Goal: Book appointment/travel/reservation

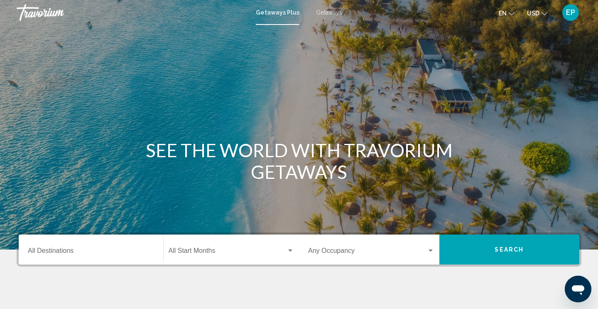
click at [34, 252] on input "Destination All Destinations" at bounding box center [91, 252] width 126 height 7
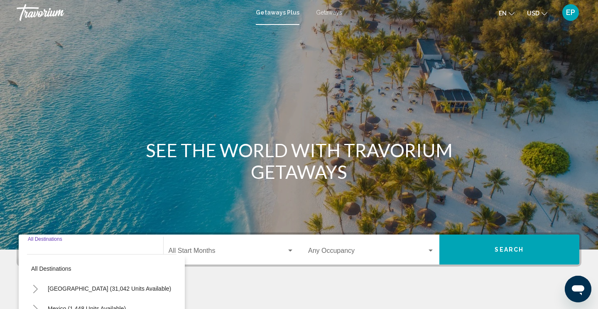
scroll to position [143, 0]
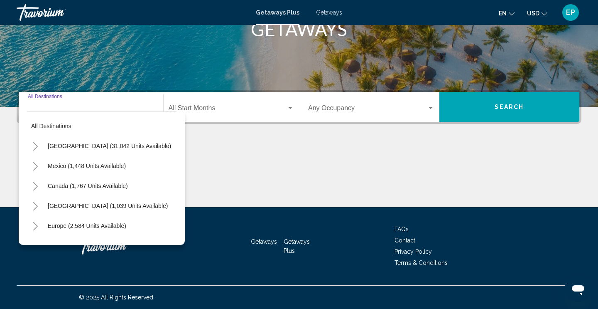
click at [34, 146] on icon "Toggle United States (31,042 units available)" at bounding box center [35, 146] width 6 height 8
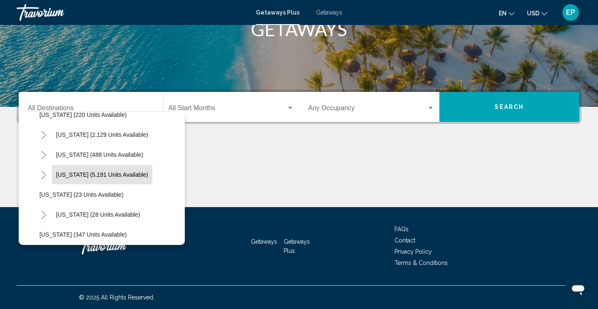
scroll to position [73, 0]
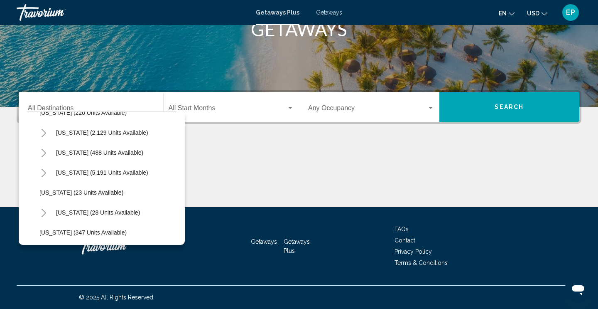
click at [42, 170] on icon "Toggle Florida (5,191 units available)" at bounding box center [44, 173] width 6 height 8
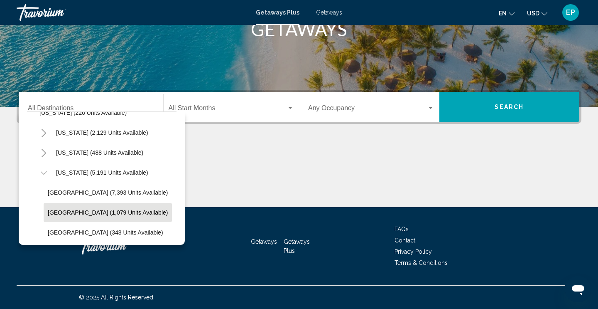
click at [57, 212] on span "[GEOGRAPHIC_DATA] (1,079 units available)" at bounding box center [108, 212] width 120 height 7
type input "**********"
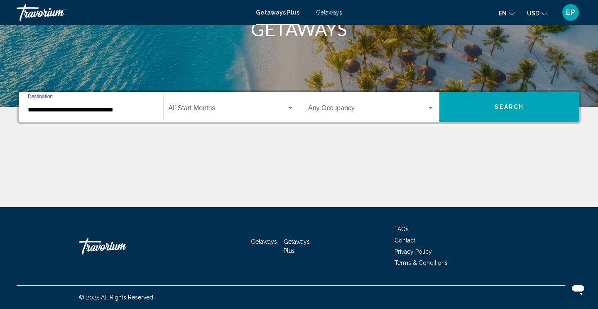
click at [183, 106] on span "Search widget" at bounding box center [228, 109] width 118 height 7
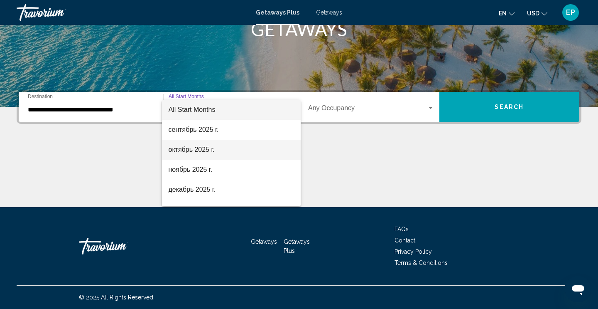
click at [191, 151] on span "октябрь 2025 г." at bounding box center [232, 150] width 126 height 20
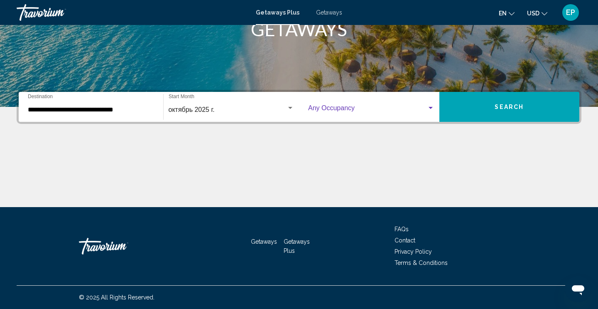
click at [346, 107] on span "Search widget" at bounding box center [367, 109] width 119 height 7
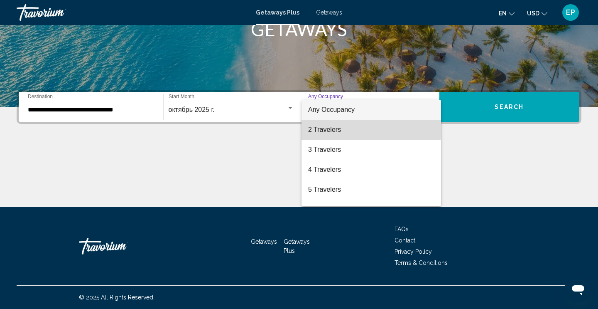
click at [334, 127] on span "2 Travelers" at bounding box center [371, 130] width 126 height 20
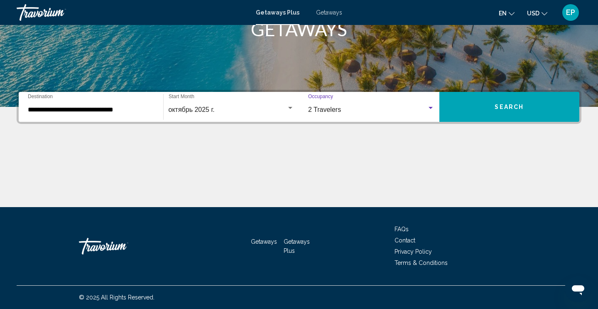
click at [498, 108] on span "Search" at bounding box center [509, 107] width 29 height 7
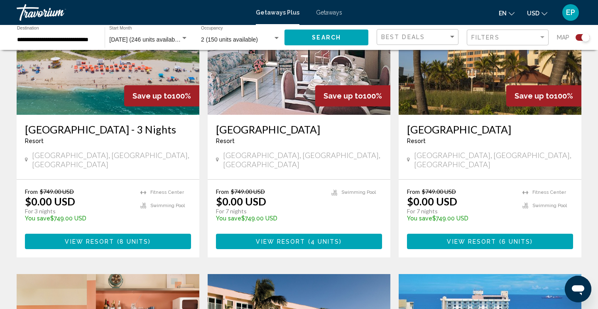
scroll to position [360, 0]
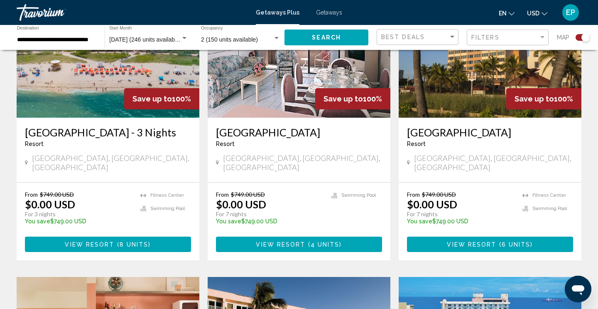
click at [479, 241] on span "View Resort" at bounding box center [471, 244] width 49 height 7
